Goal: Download file/media

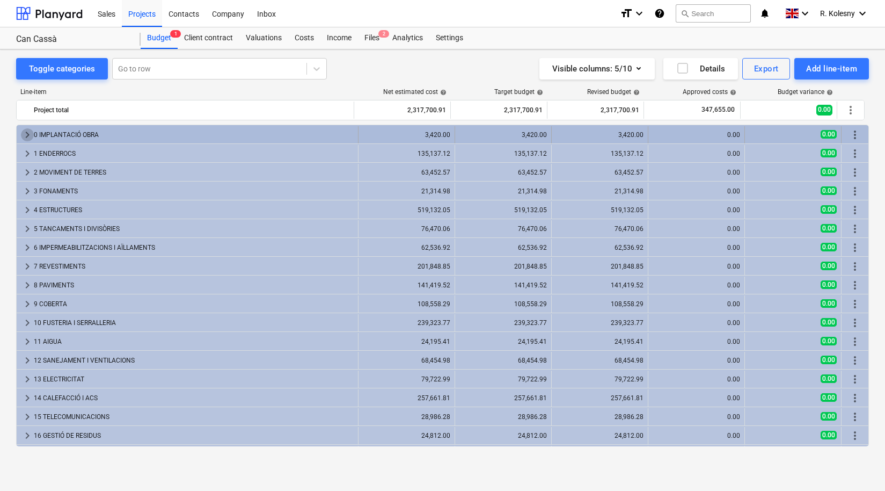
click at [26, 133] on span "keyboard_arrow_right" at bounding box center [27, 134] width 13 height 13
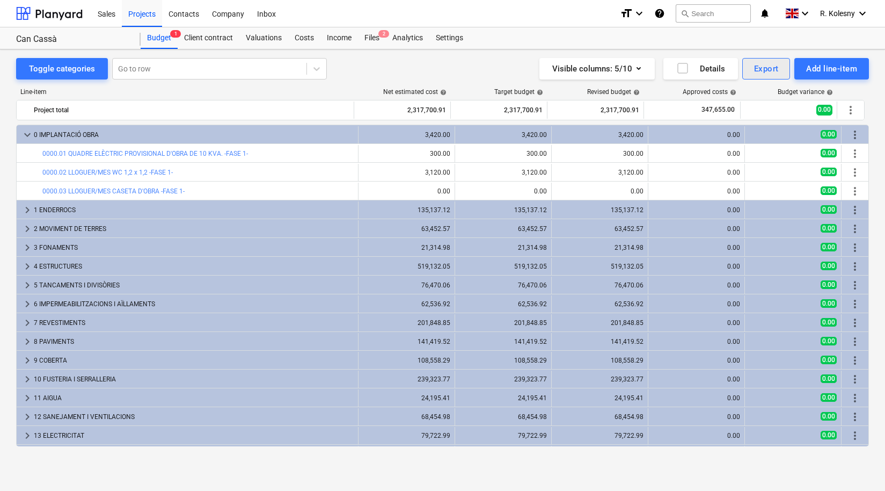
click at [769, 69] on div "Export" at bounding box center [766, 69] width 25 height 14
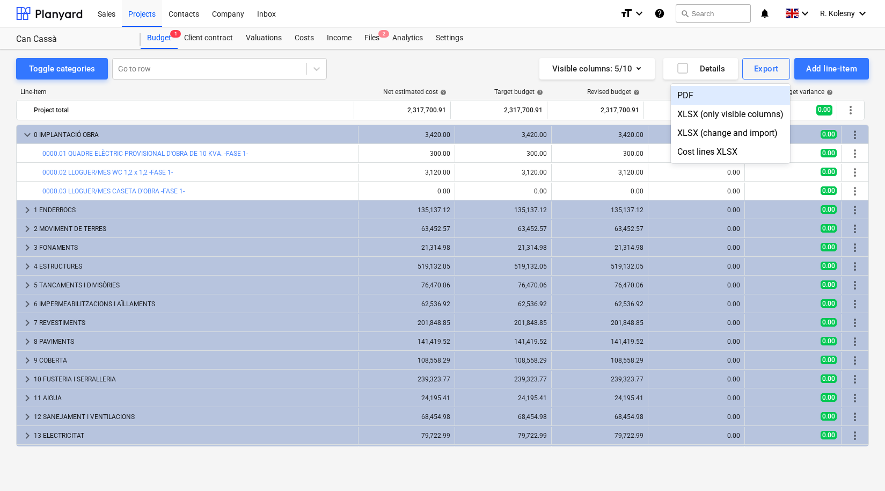
click at [701, 56] on div at bounding box center [442, 245] width 885 height 491
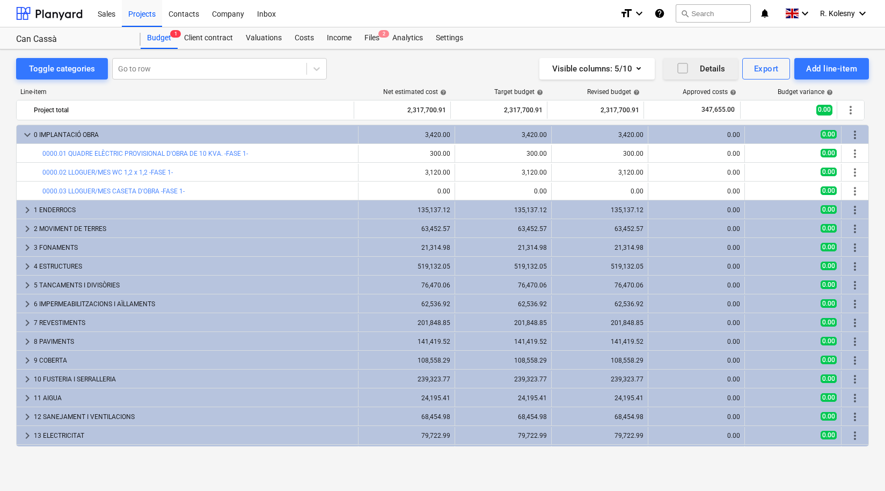
click at [683, 64] on icon "button" at bounding box center [683, 68] width 13 height 13
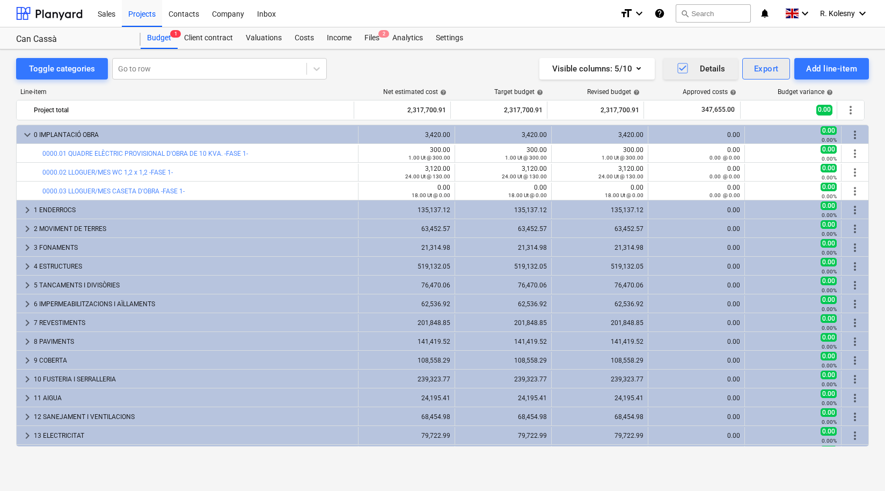
click at [766, 70] on div "Export" at bounding box center [766, 69] width 25 height 14
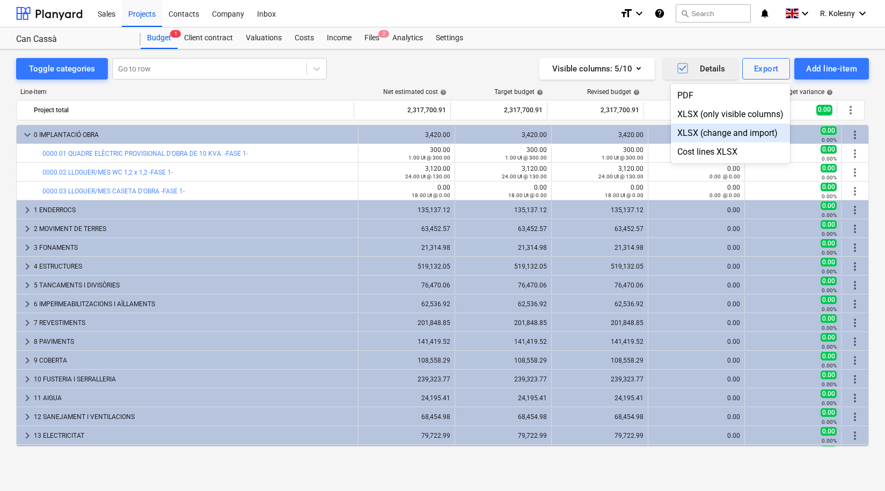
click at [26, 210] on div at bounding box center [442, 245] width 885 height 491
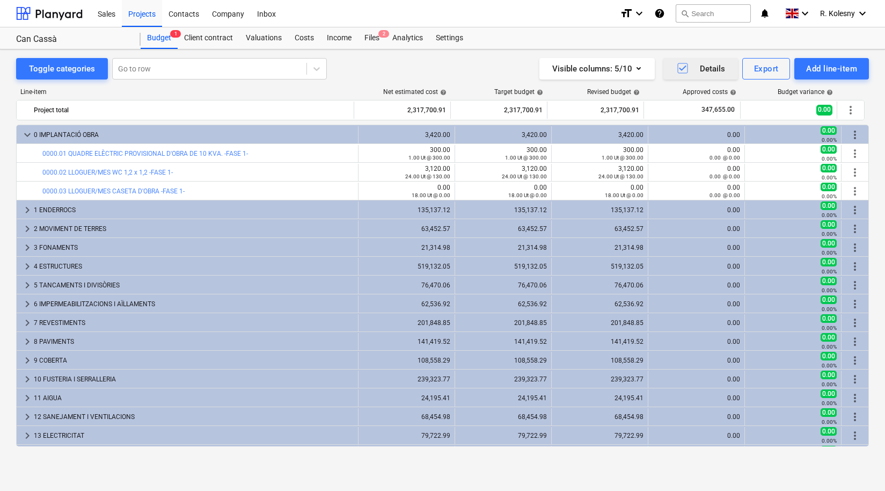
click at [26, 210] on span "keyboard_arrow_right" at bounding box center [27, 210] width 13 height 13
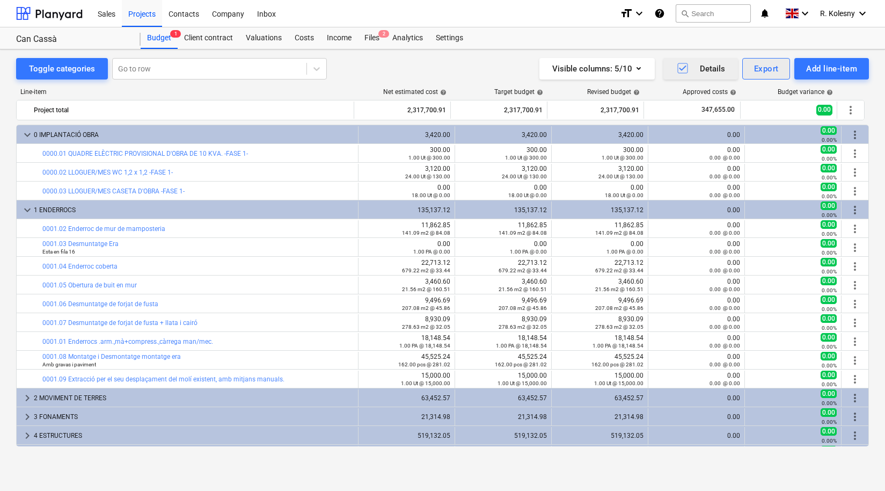
click at [767, 67] on div "Export" at bounding box center [766, 69] width 25 height 14
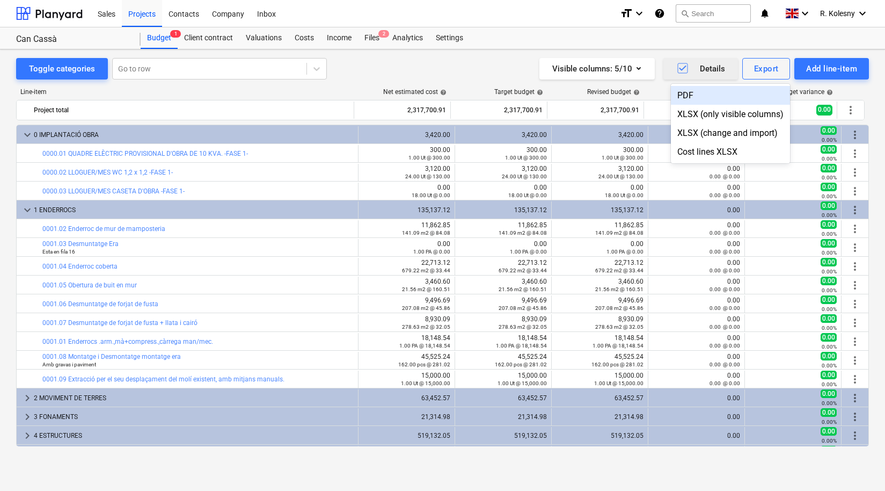
click at [727, 96] on div "PDF" at bounding box center [730, 95] width 119 height 19
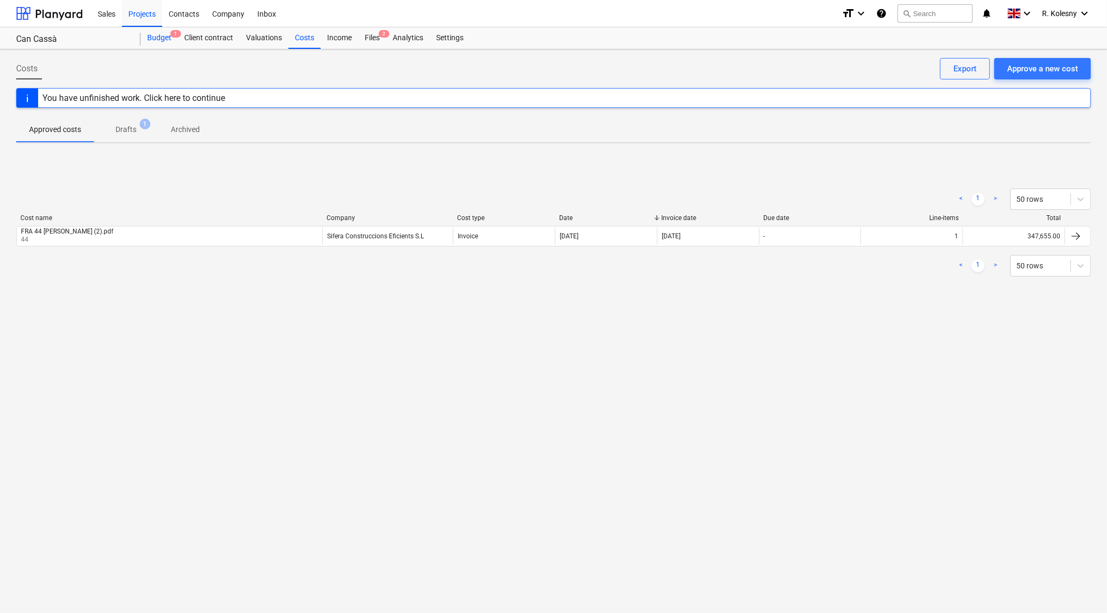
click at [168, 34] on div "Budget 1" at bounding box center [159, 37] width 37 height 21
